Goal: Transaction & Acquisition: Purchase product/service

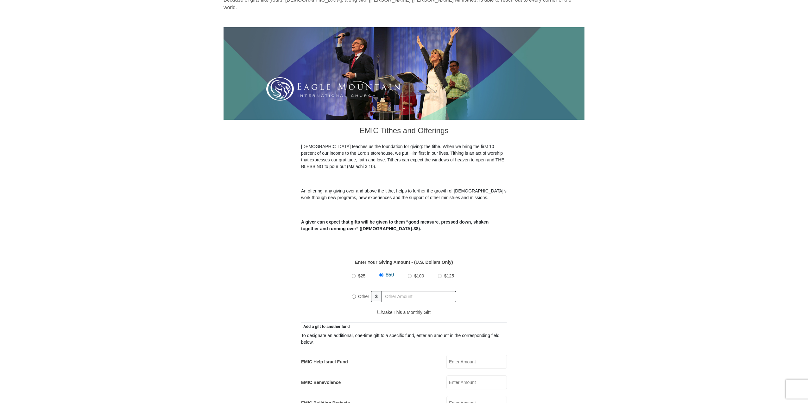
scroll to position [95, 0]
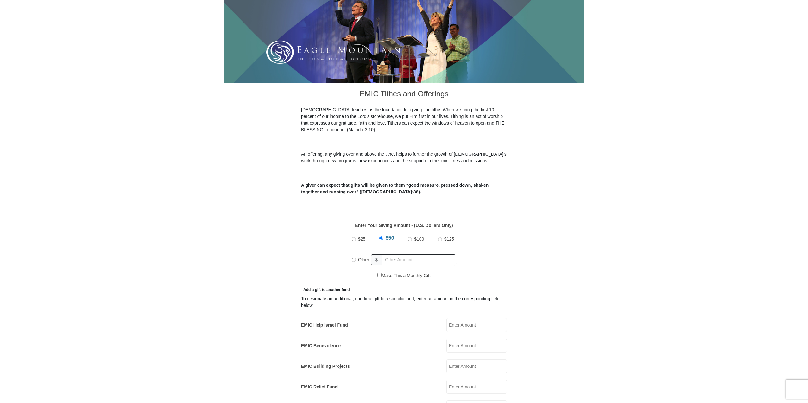
click at [409, 237] on input "$100" at bounding box center [410, 239] width 4 height 4
radio input "true"
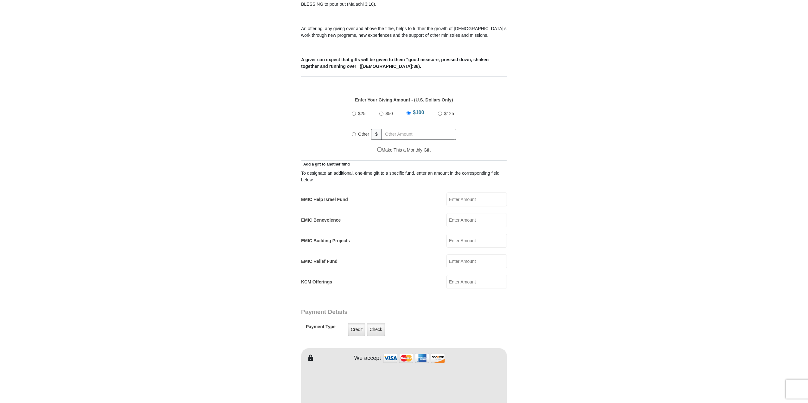
scroll to position [222, 0]
click at [378, 321] on label "Check" at bounding box center [376, 327] width 18 height 13
click at [0, 0] on input "Check" at bounding box center [0, 0] width 0 height 0
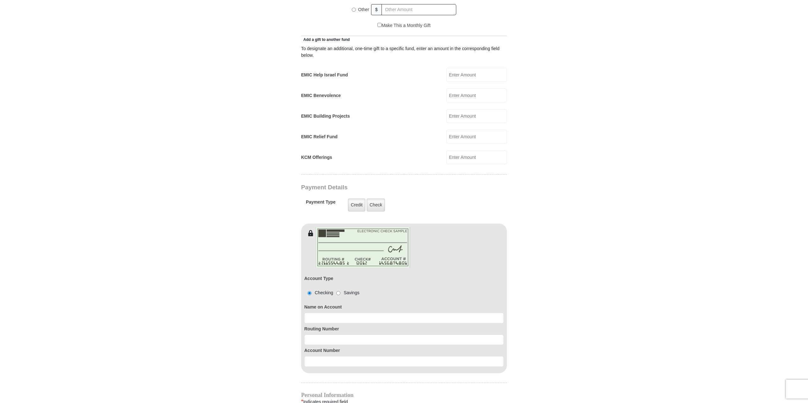
scroll to position [348, 0]
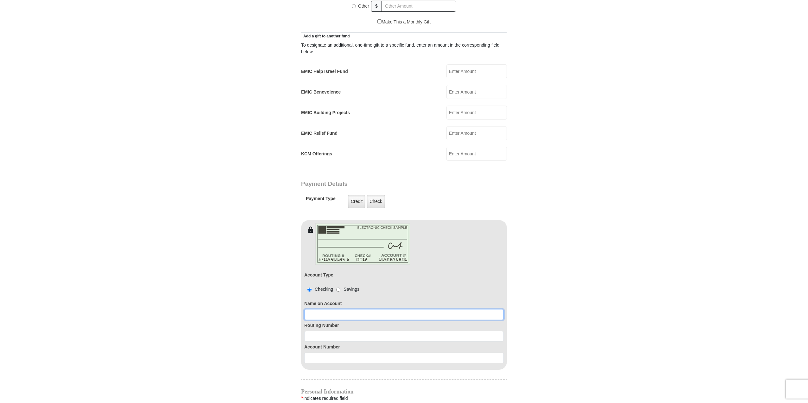
click at [328, 309] on input at bounding box center [404, 314] width 200 height 11
type input "[PERSON_NAME]"
click at [314, 331] on input at bounding box center [404, 336] width 200 height 11
type input "113122655"
click at [317, 352] on input at bounding box center [404, 357] width 200 height 11
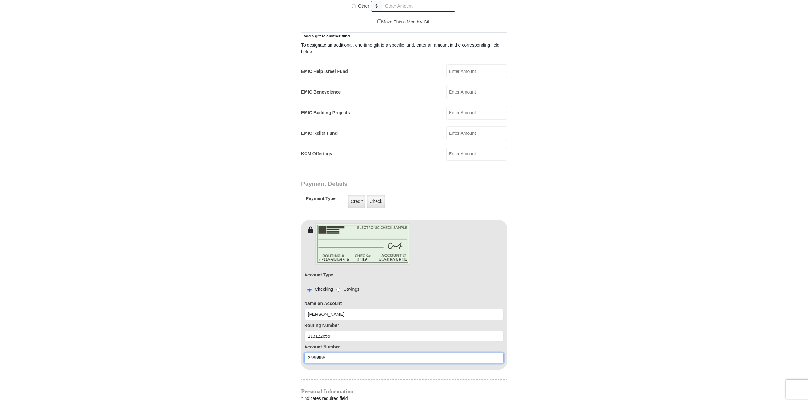
type input "3685955"
click at [279, 350] on form "[GEOGRAPHIC_DATA][DEMOGRAPHIC_DATA] Online Giving Because of gifts like yours, …" at bounding box center [404, 180] width 361 height 1006
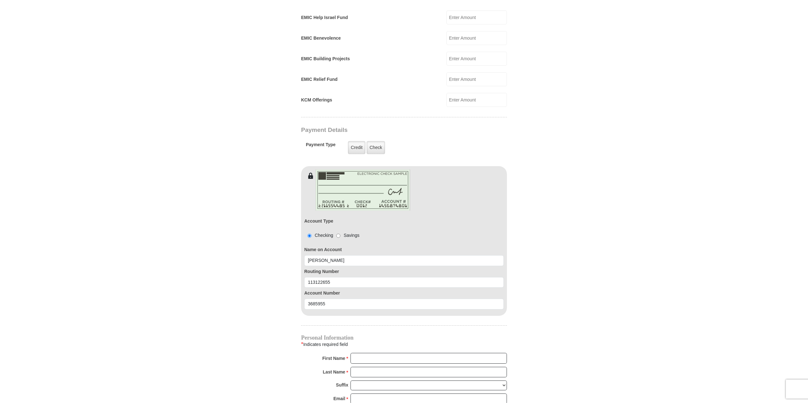
scroll to position [412, 0]
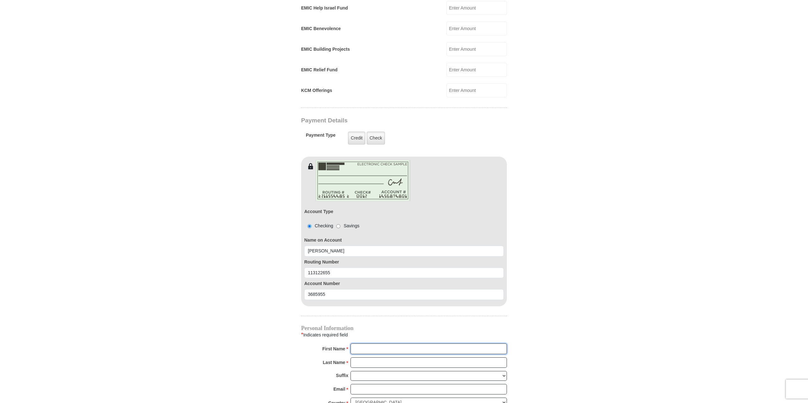
click at [359, 343] on input "First Name *" at bounding box center [429, 348] width 156 height 11
type input "[PERSON_NAME]"
type input "[PERSON_NAME][EMAIL_ADDRESS][PERSON_NAME][DOMAIN_NAME]"
type input "PO Box 5490"
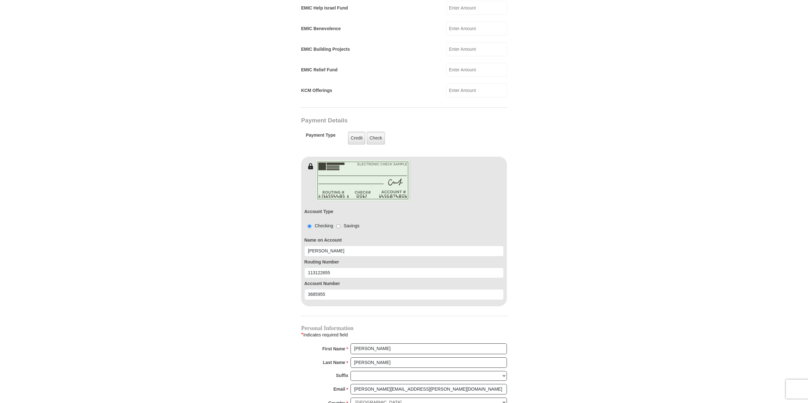
type input "Frisco"
select select "[GEOGRAPHIC_DATA]"
type input "75035"
type input "2147629994"
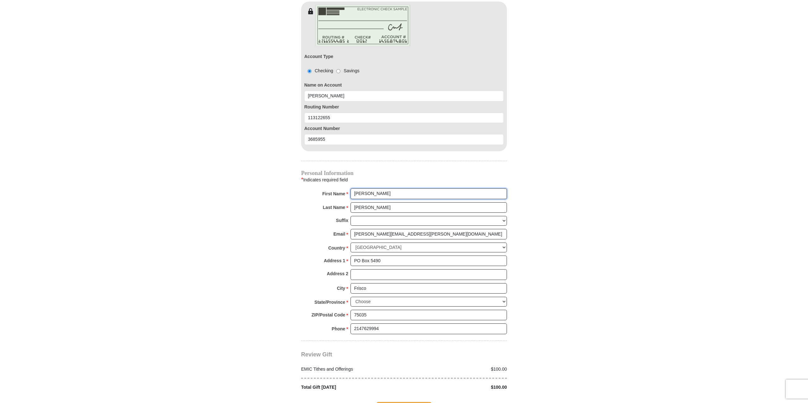
scroll to position [602, 0]
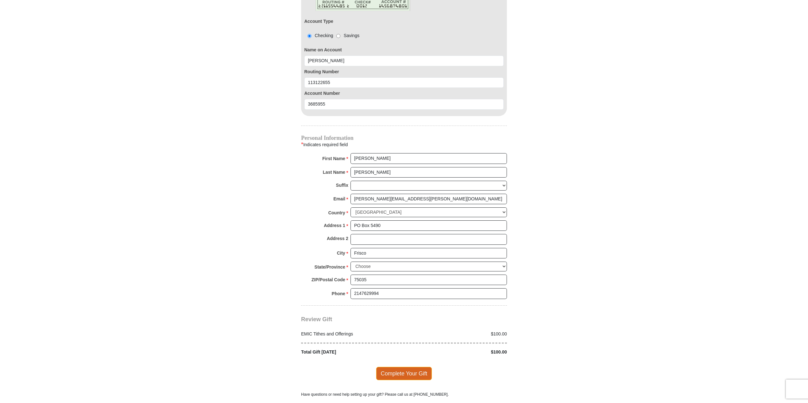
click at [405, 366] on span "Complete Your Gift" at bounding box center [404, 372] width 56 height 13
